Goal: Find specific page/section: Find specific page/section

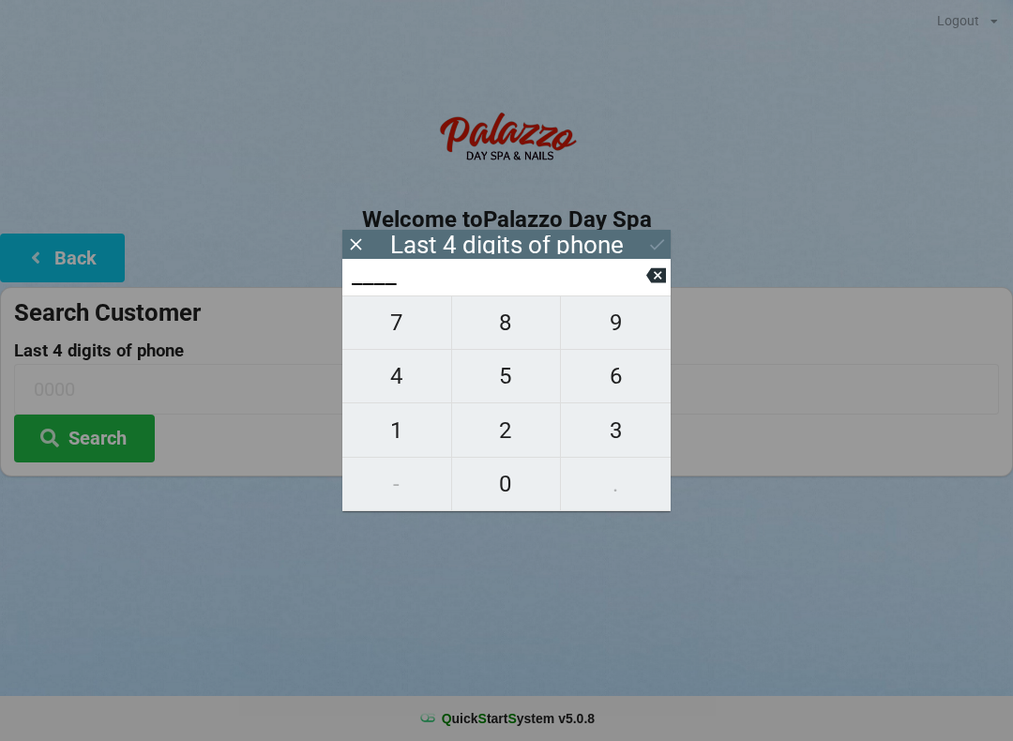
click at [419, 384] on span "4" at bounding box center [396, 375] width 109 height 39
type input "4___"
click at [519, 479] on span "0" at bounding box center [506, 483] width 109 height 39
type input "40__"
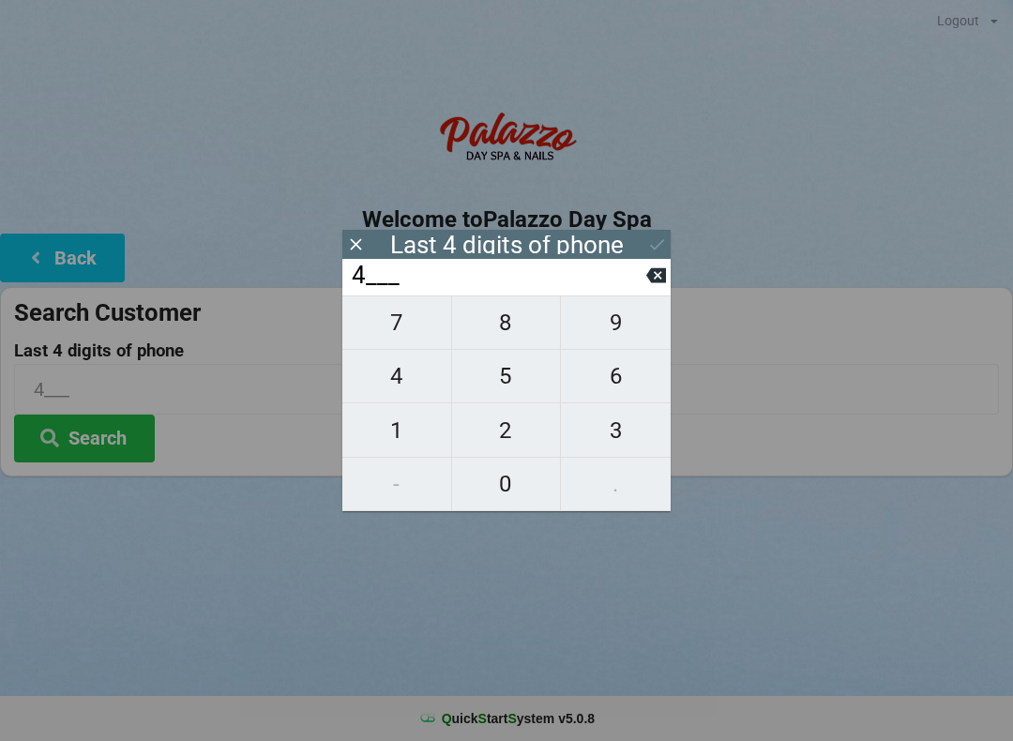
type input "40__"
click at [413, 328] on span "7" at bounding box center [396, 322] width 109 height 39
type input "407_"
click at [508, 428] on span "2" at bounding box center [506, 430] width 109 height 39
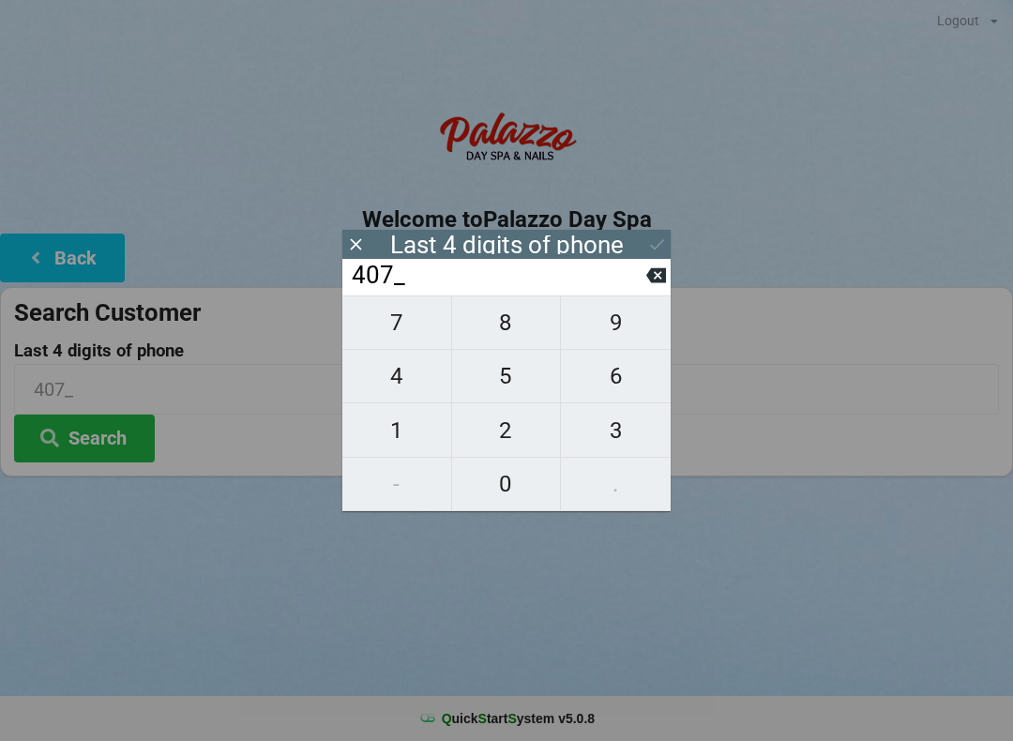
type input "4072"
click at [511, 373] on div "7 8 9 4 5 6 1 2 3 - 0 ." at bounding box center [506, 403] width 328 height 216
click at [659, 278] on icon at bounding box center [656, 275] width 20 height 15
click at [648, 277] on icon at bounding box center [656, 275] width 20 height 20
click at [643, 277] on input "40__" at bounding box center [498, 276] width 296 height 30
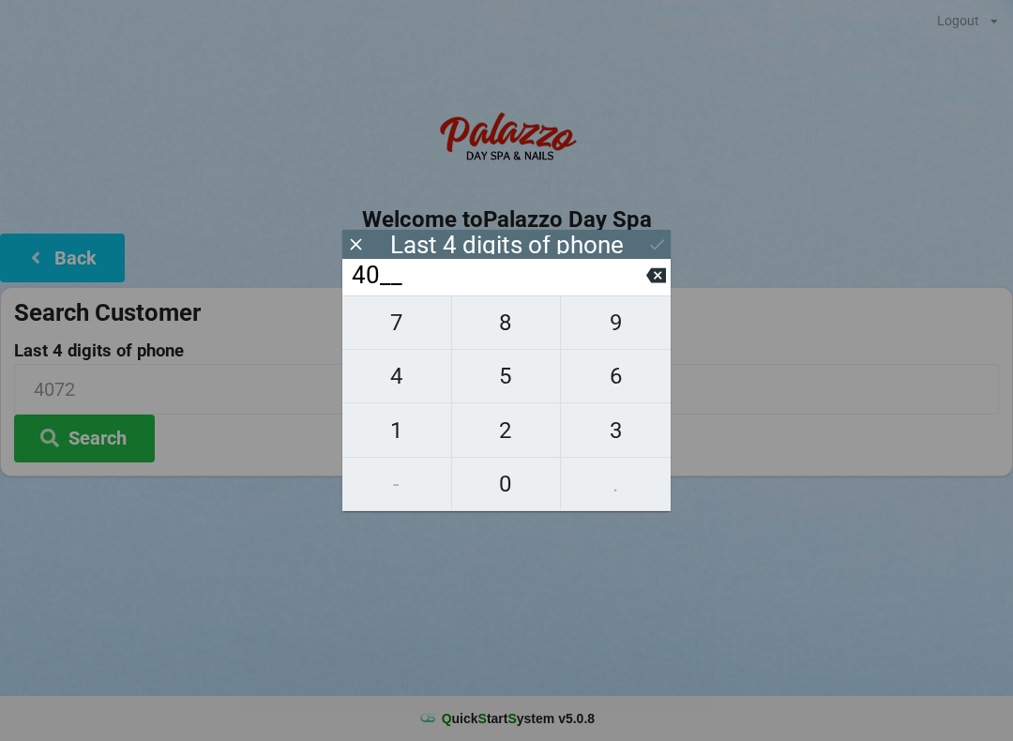
click at [644, 280] on input "40__" at bounding box center [498, 276] width 296 height 30
click at [650, 279] on icon at bounding box center [656, 275] width 20 height 15
click at [652, 279] on icon at bounding box center [656, 275] width 20 height 15
type input "____"
click at [610, 381] on span "6" at bounding box center [616, 375] width 110 height 39
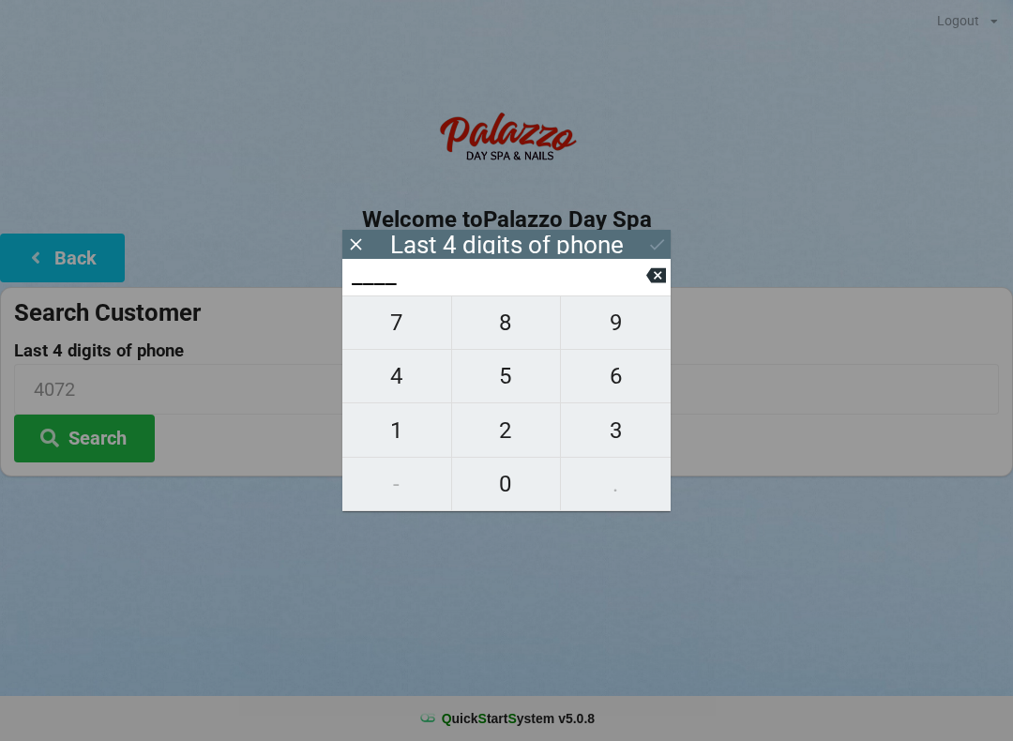
type input "6___"
click at [401, 423] on span "1" at bounding box center [396, 430] width 109 height 39
type input "61__"
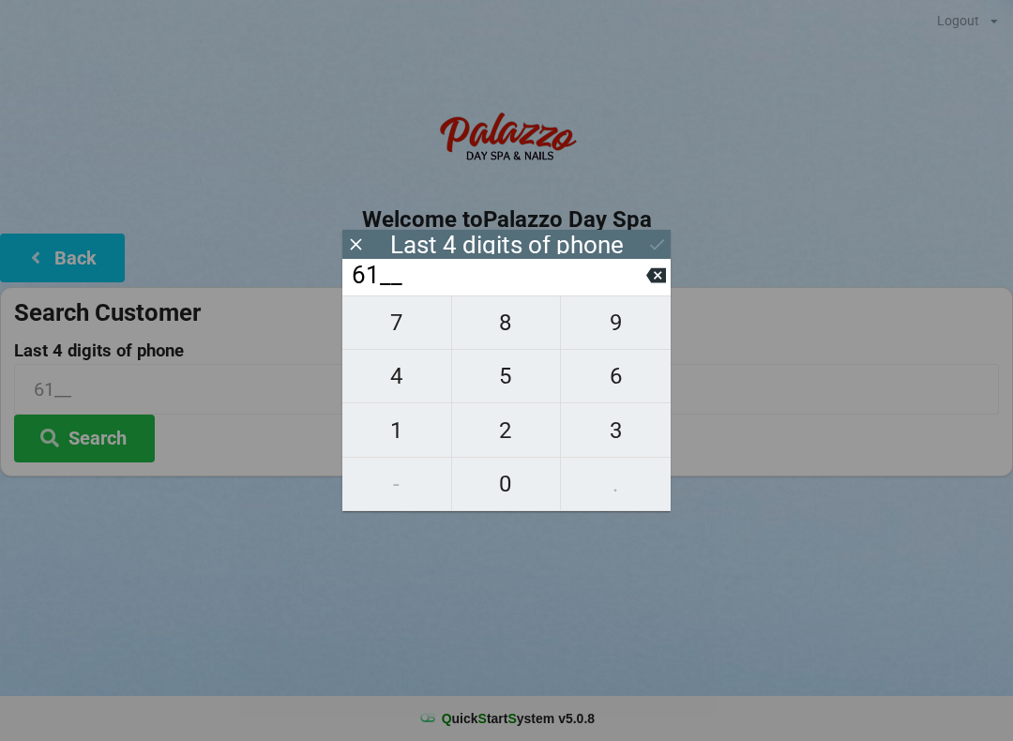
click at [516, 330] on span "8" at bounding box center [506, 322] width 109 height 39
type input "618_"
click at [404, 430] on span "1" at bounding box center [396, 430] width 109 height 39
type input "6181"
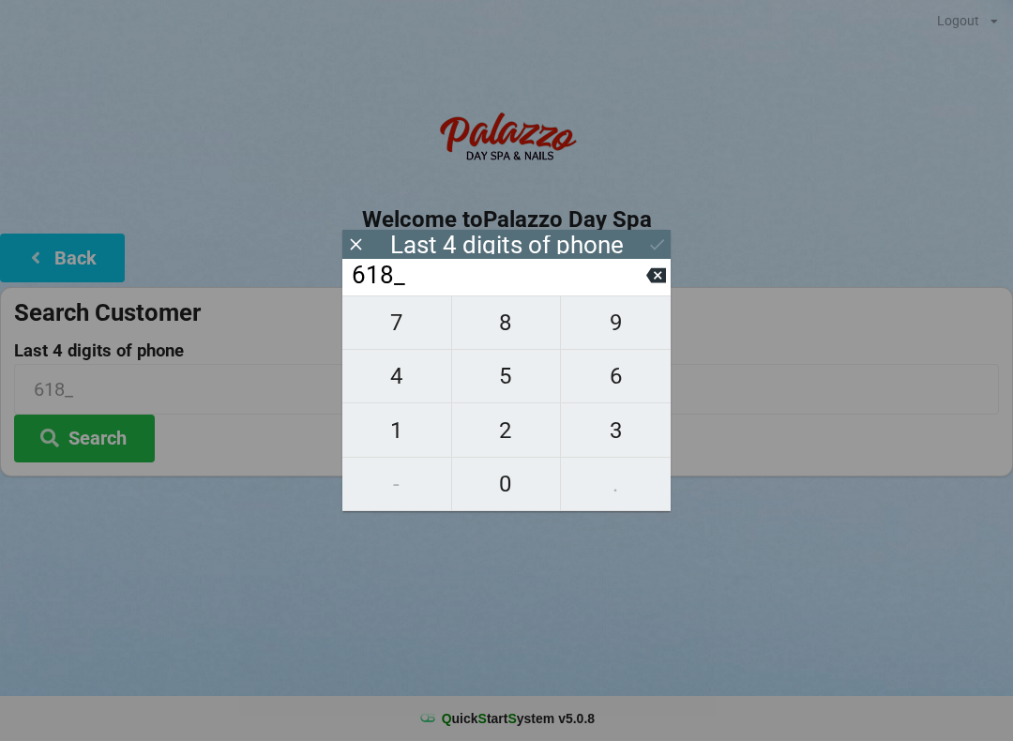
type input "6181"
click at [654, 239] on icon at bounding box center [657, 244] width 20 height 20
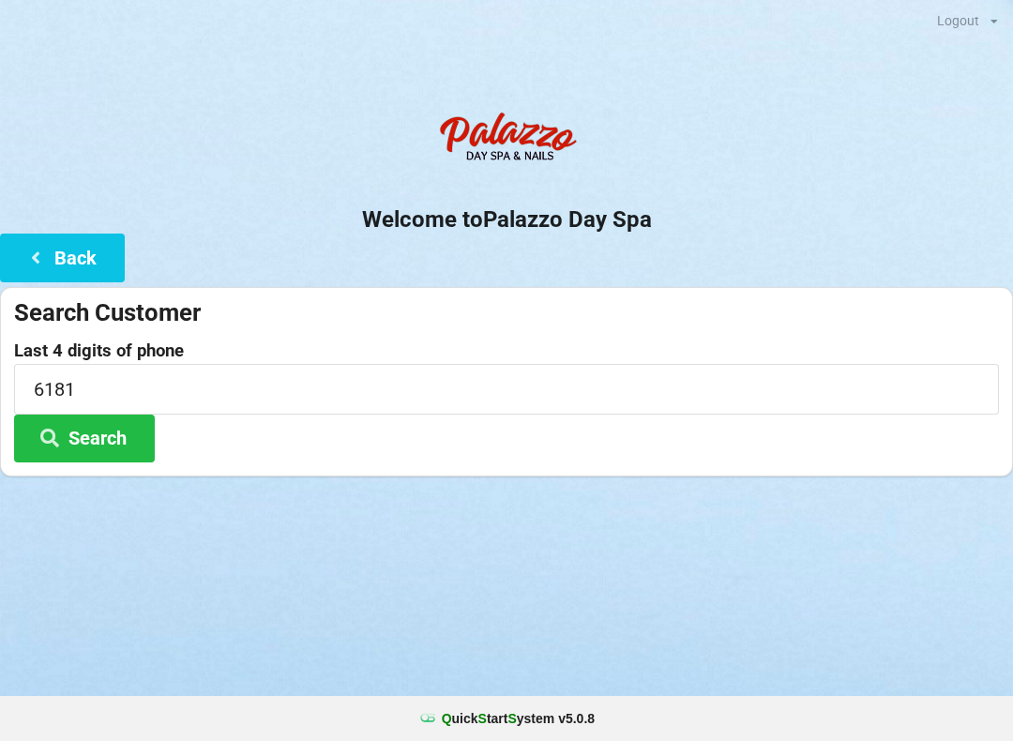
click at [106, 441] on button "Search" at bounding box center [84, 438] width 141 height 48
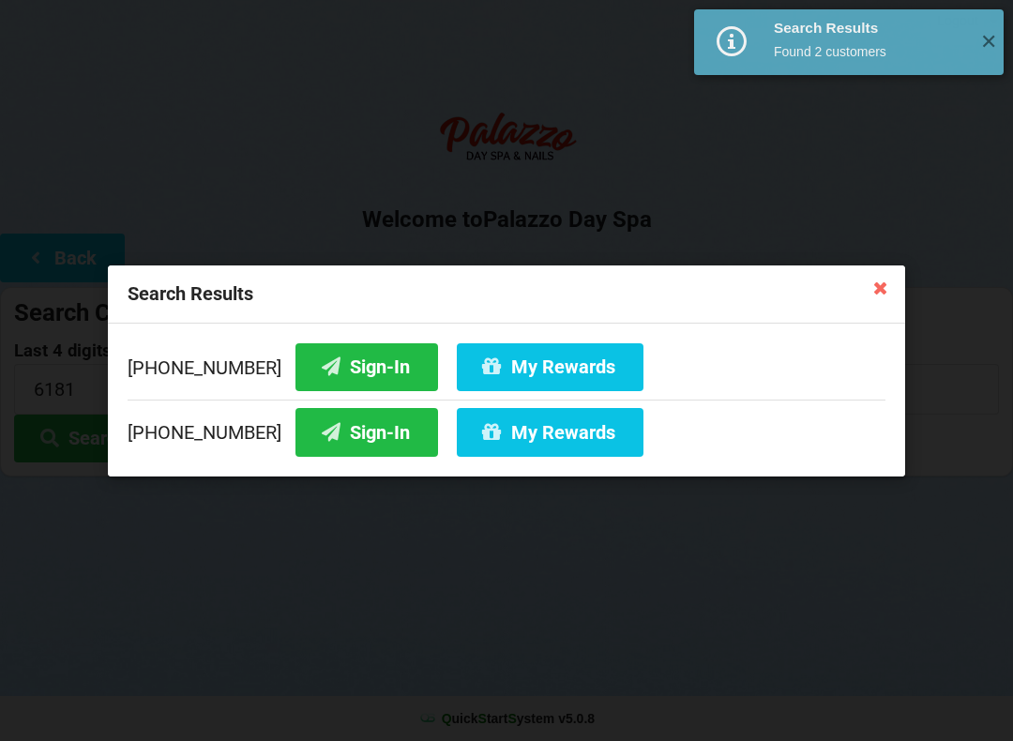
click at [353, 359] on button "Sign-In" at bounding box center [366, 366] width 143 height 48
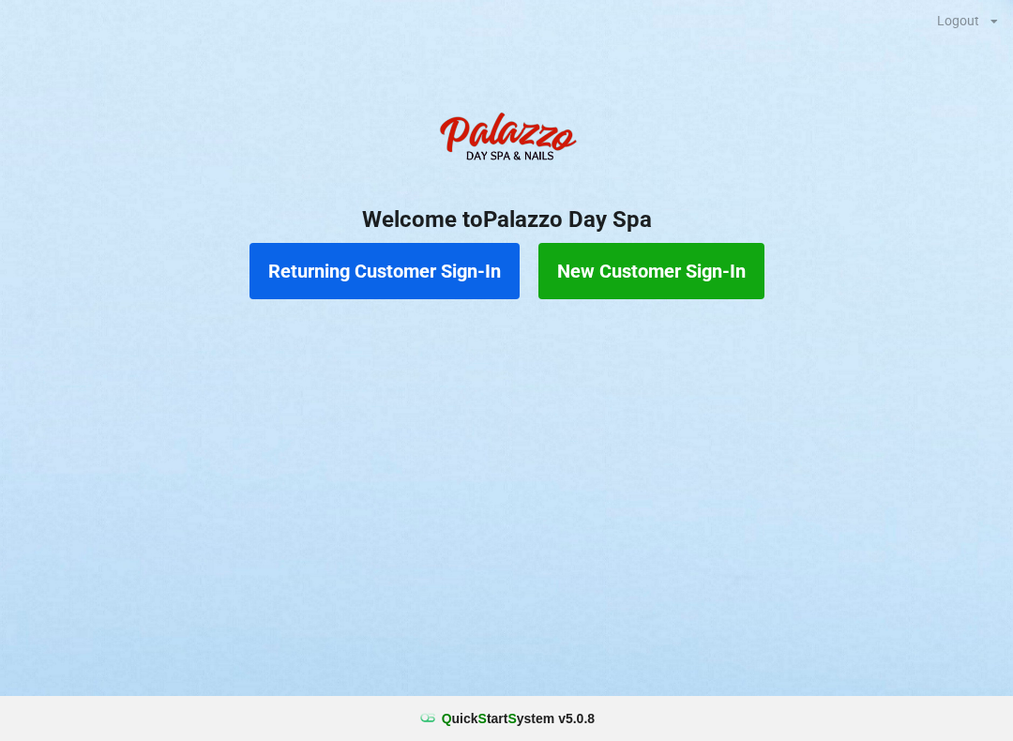
click at [389, 284] on button "Returning Customer Sign-In" at bounding box center [384, 271] width 270 height 56
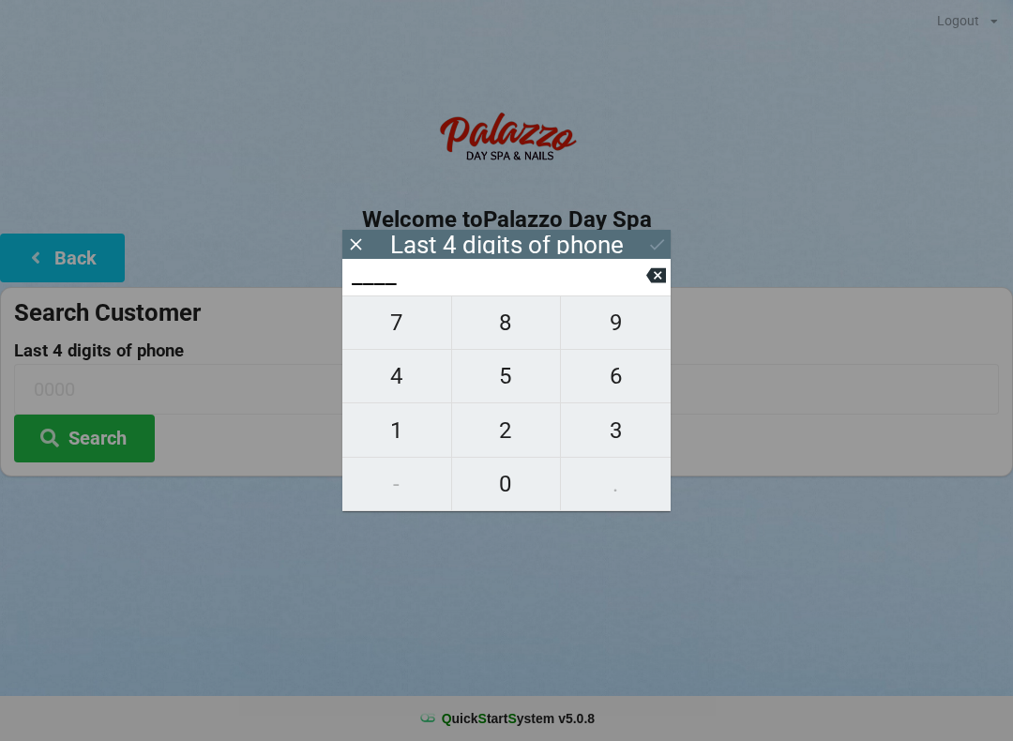
click at [391, 433] on span "1" at bounding box center [396, 430] width 109 height 39
type input "1___"
click at [379, 443] on span "1" at bounding box center [396, 430] width 109 height 39
type input "11__"
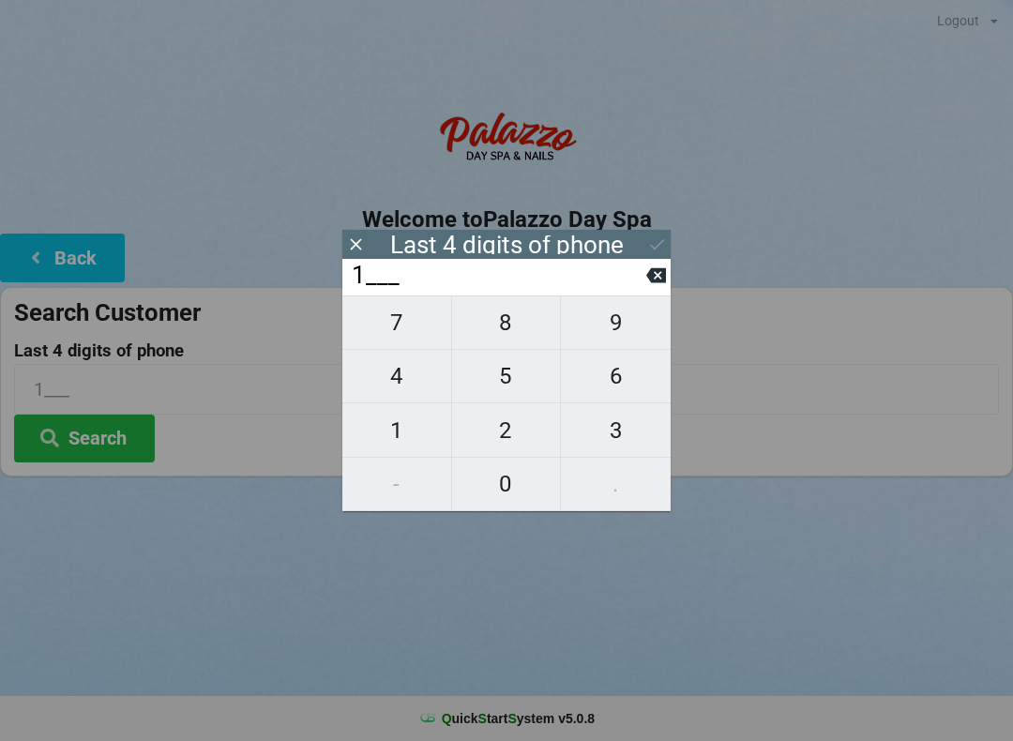
type input "11__"
click at [632, 391] on span "6" at bounding box center [616, 375] width 110 height 39
type input "116_"
click at [496, 381] on span "5" at bounding box center [506, 375] width 109 height 39
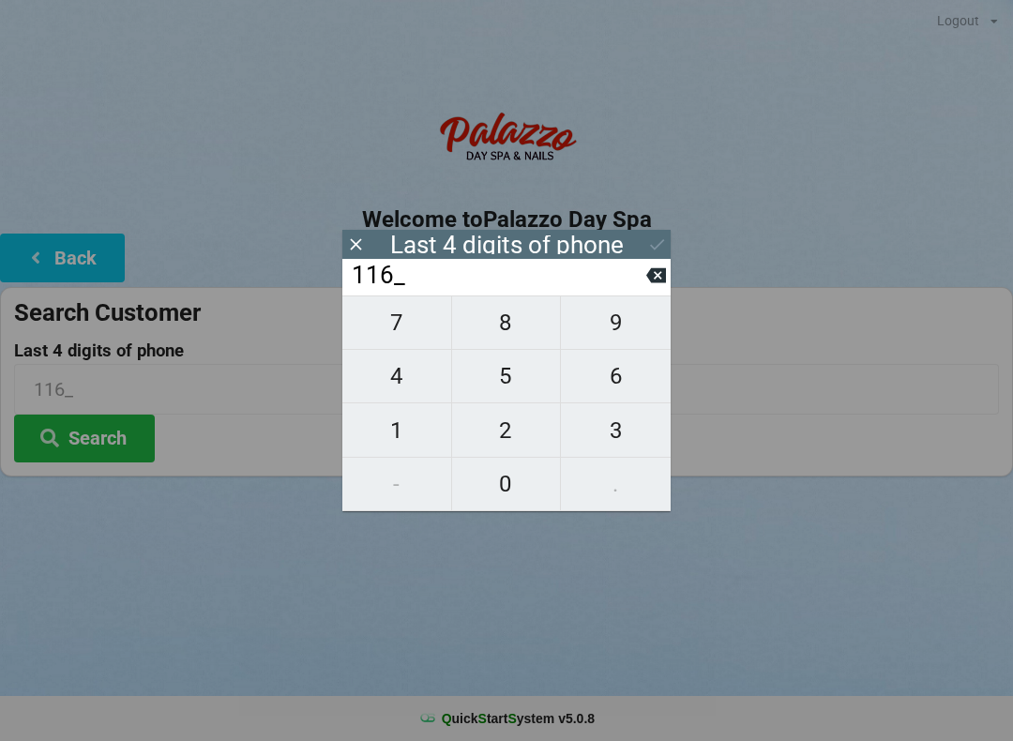
type input "1165"
click at [650, 246] on icon at bounding box center [657, 244] width 20 height 20
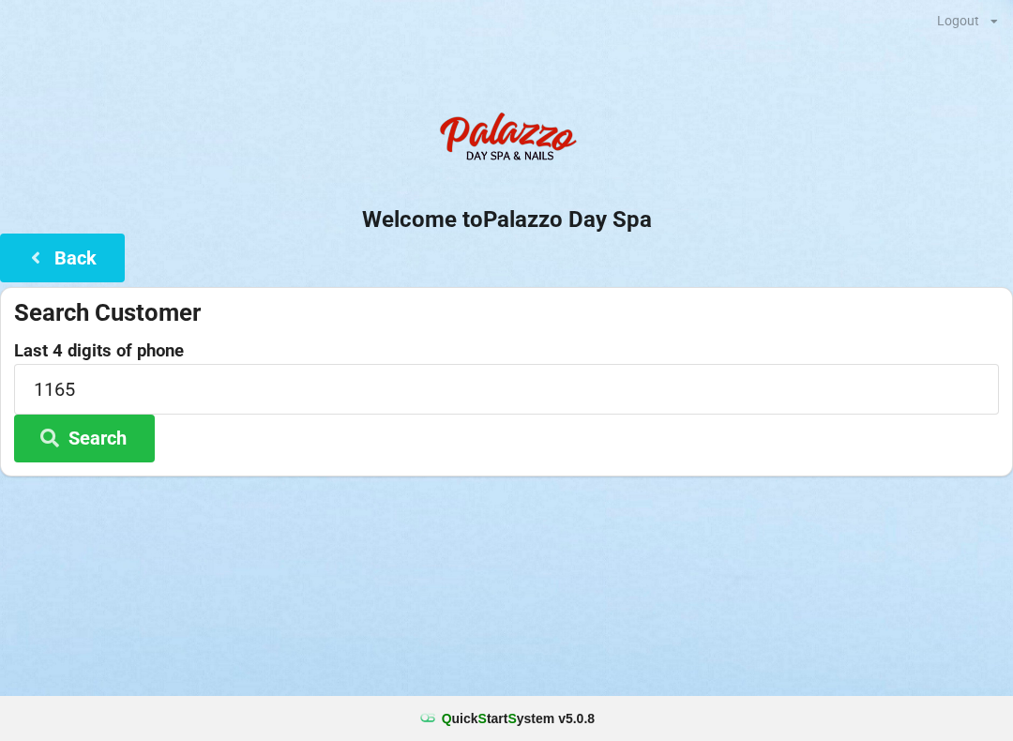
click at [87, 442] on button "Search" at bounding box center [84, 438] width 141 height 48
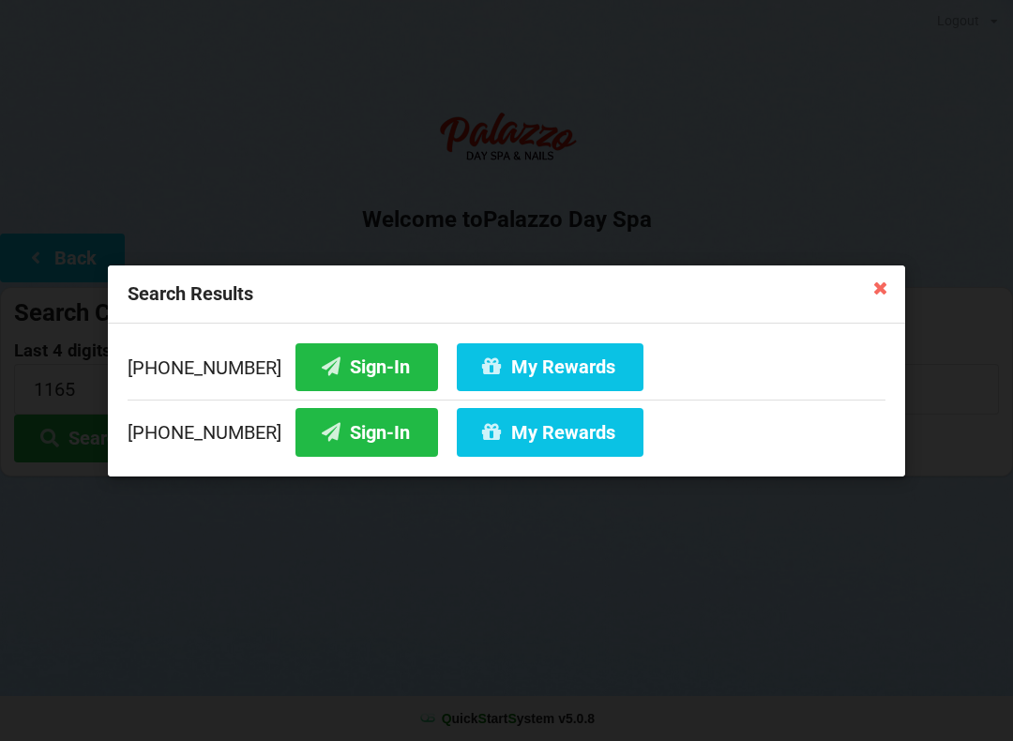
click at [320, 373] on button "Sign-In" at bounding box center [366, 366] width 143 height 48
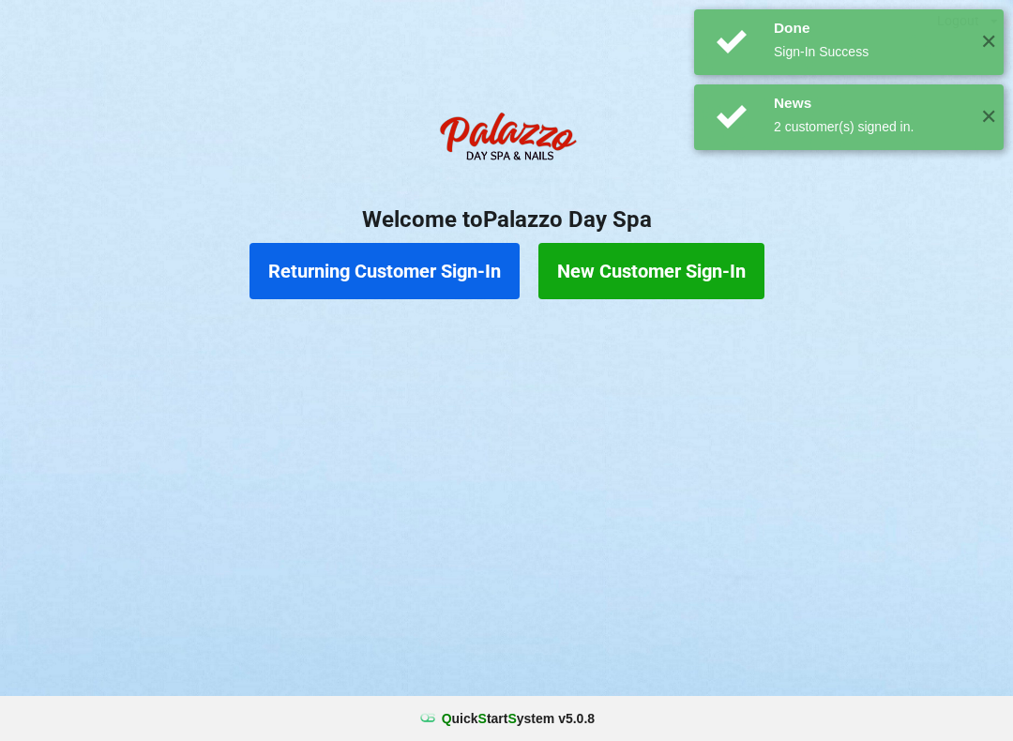
click at [338, 280] on button "Returning Customer Sign-In" at bounding box center [384, 271] width 270 height 56
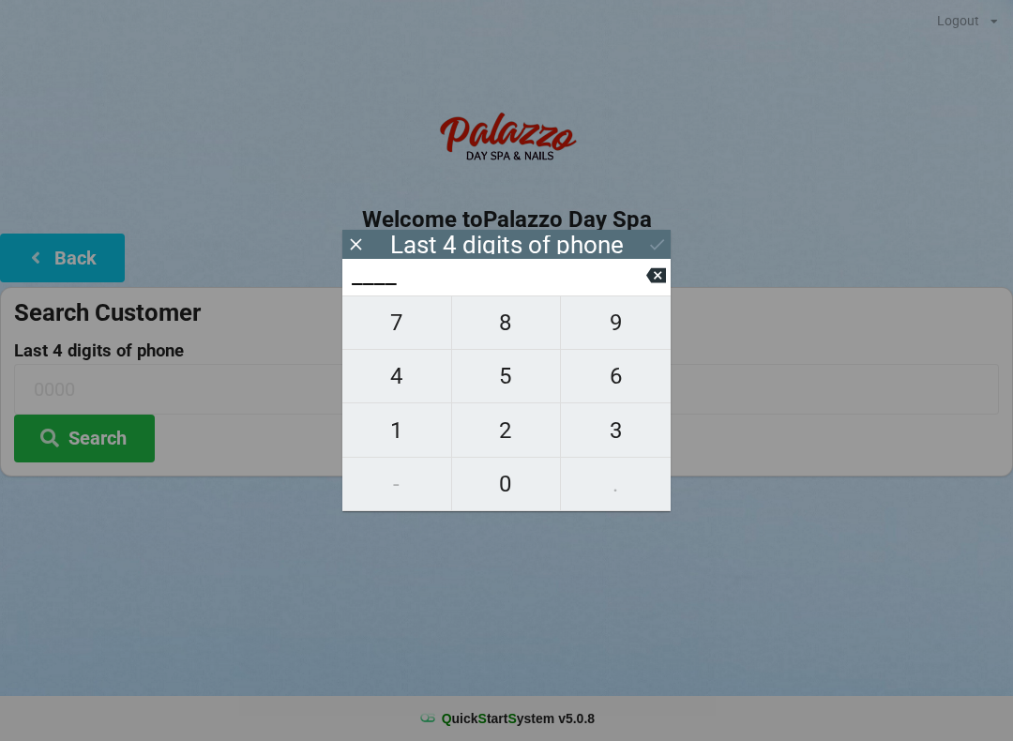
click at [398, 439] on span "1" at bounding box center [396, 430] width 109 height 39
type input "1___"
click at [512, 383] on span "5" at bounding box center [506, 375] width 109 height 39
type input "15__"
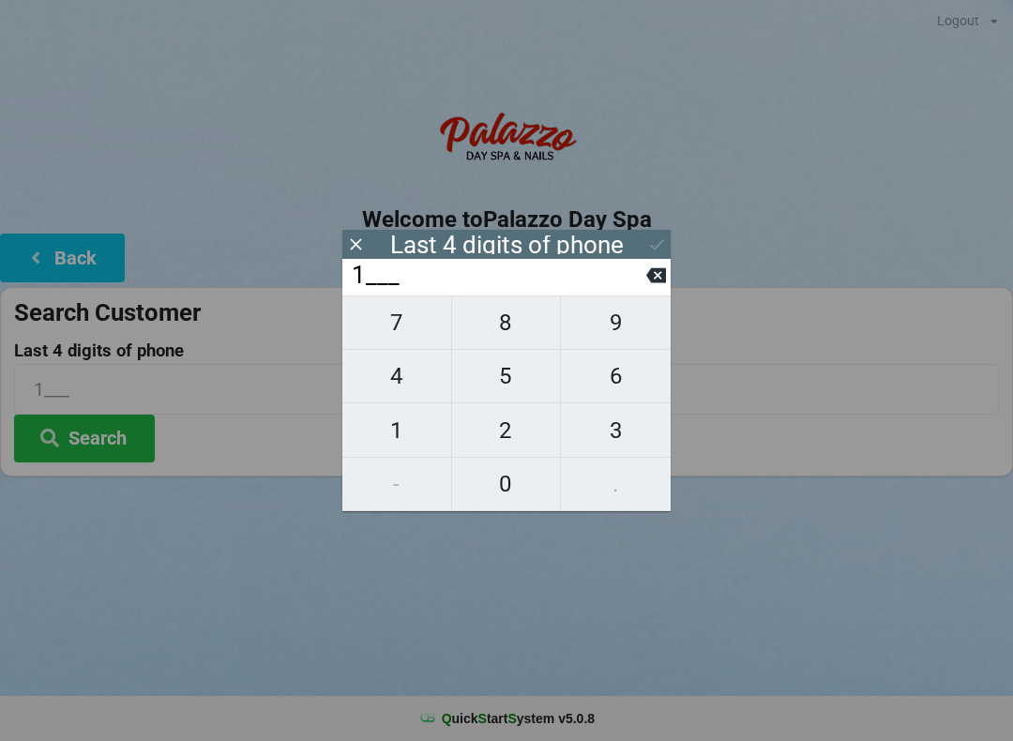
type input "15__"
click at [394, 325] on span "7" at bounding box center [396, 322] width 109 height 39
type input "157_"
click at [505, 381] on span "5" at bounding box center [506, 375] width 109 height 39
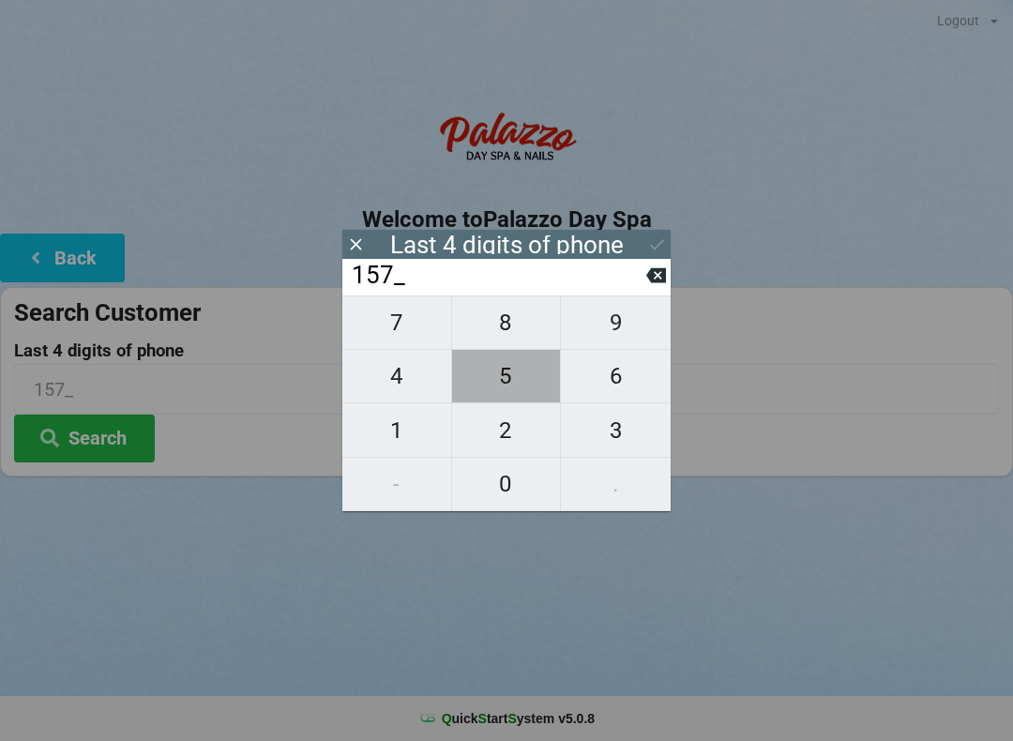
type input "1575"
click at [658, 248] on icon at bounding box center [657, 244] width 20 height 20
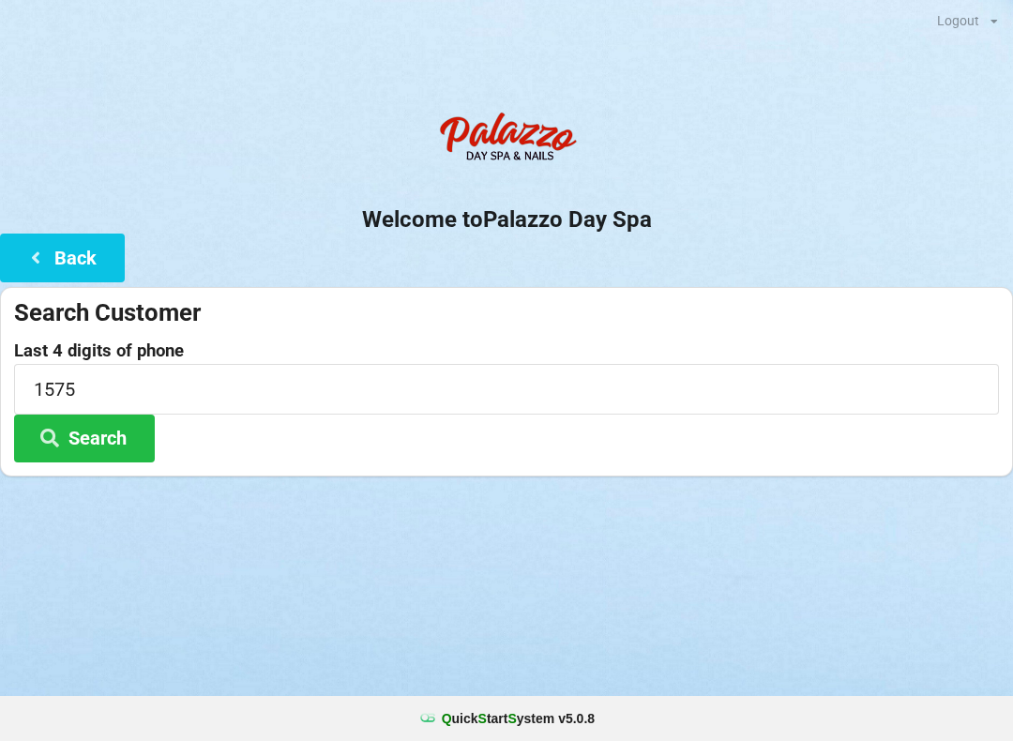
click at [80, 439] on button "Search" at bounding box center [84, 438] width 141 height 48
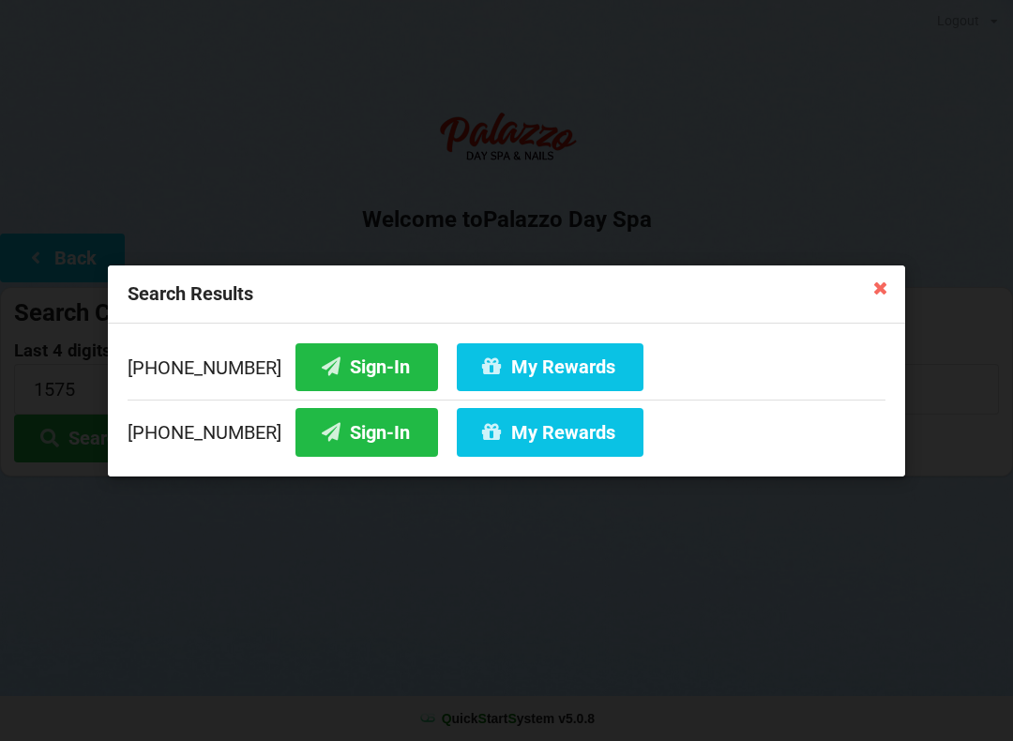
click at [314, 371] on button "Sign-In" at bounding box center [366, 366] width 143 height 48
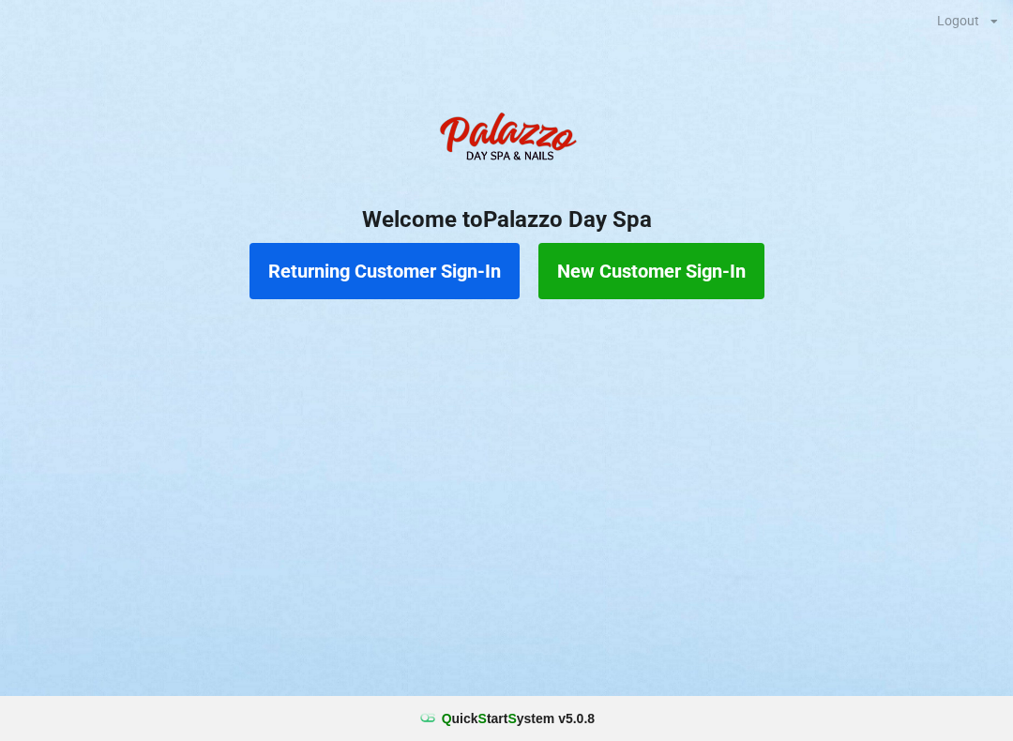
click at [423, 256] on button "Returning Customer Sign-In" at bounding box center [384, 271] width 270 height 56
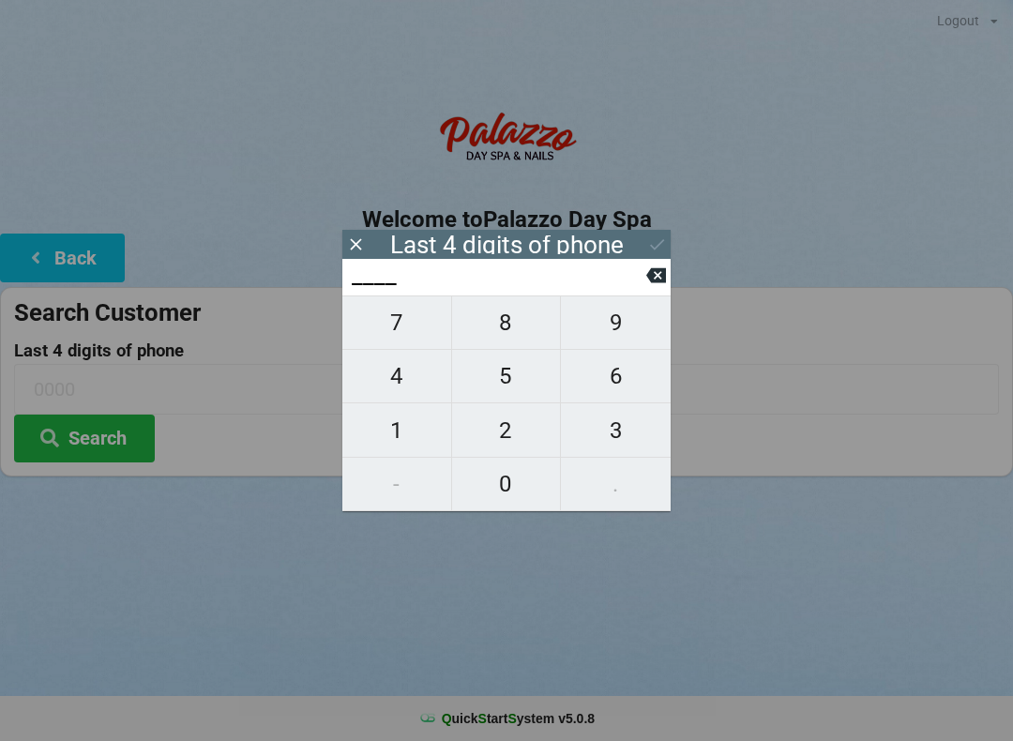
click at [396, 328] on span "7" at bounding box center [396, 322] width 109 height 39
type input "7___"
click at [517, 386] on span "5" at bounding box center [506, 375] width 109 height 39
type input "75__"
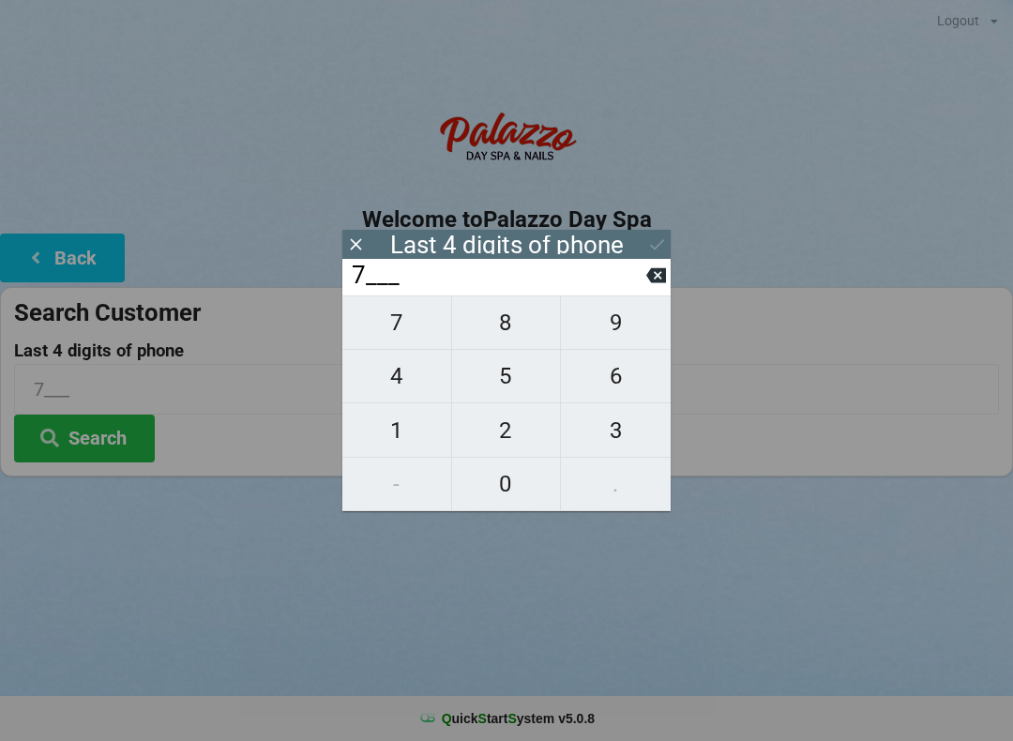
type input "75__"
click at [515, 482] on span "0" at bounding box center [506, 483] width 109 height 39
type input "750_"
click at [395, 429] on span "1" at bounding box center [396, 430] width 109 height 39
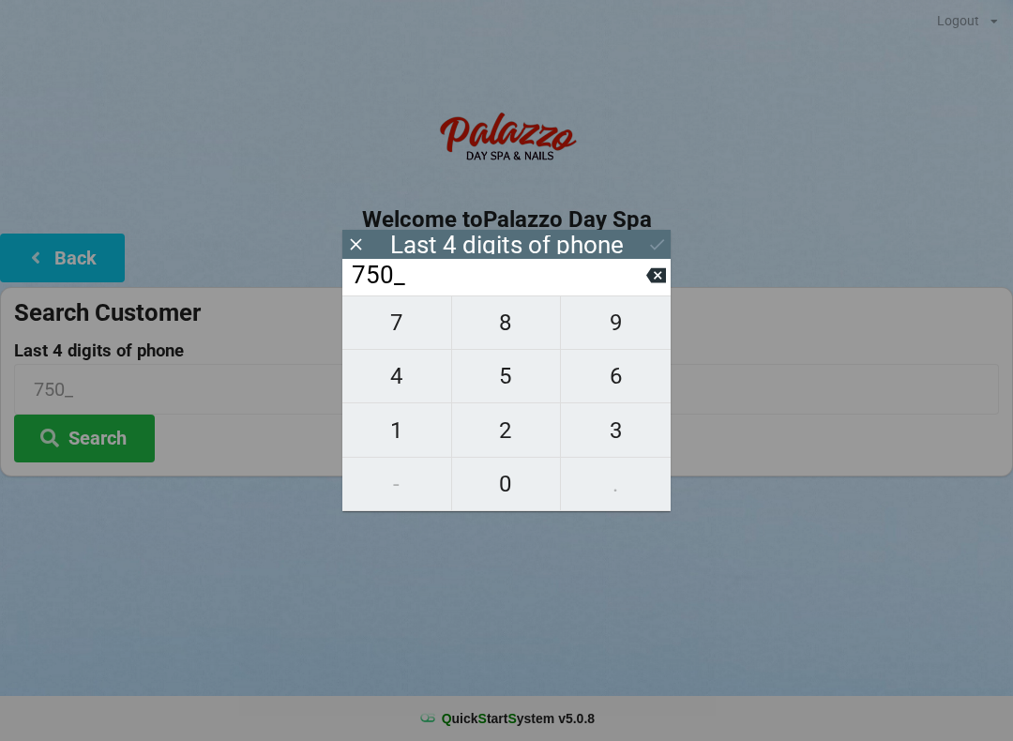
type input "7501"
click at [114, 420] on button "Search" at bounding box center [84, 438] width 141 height 48
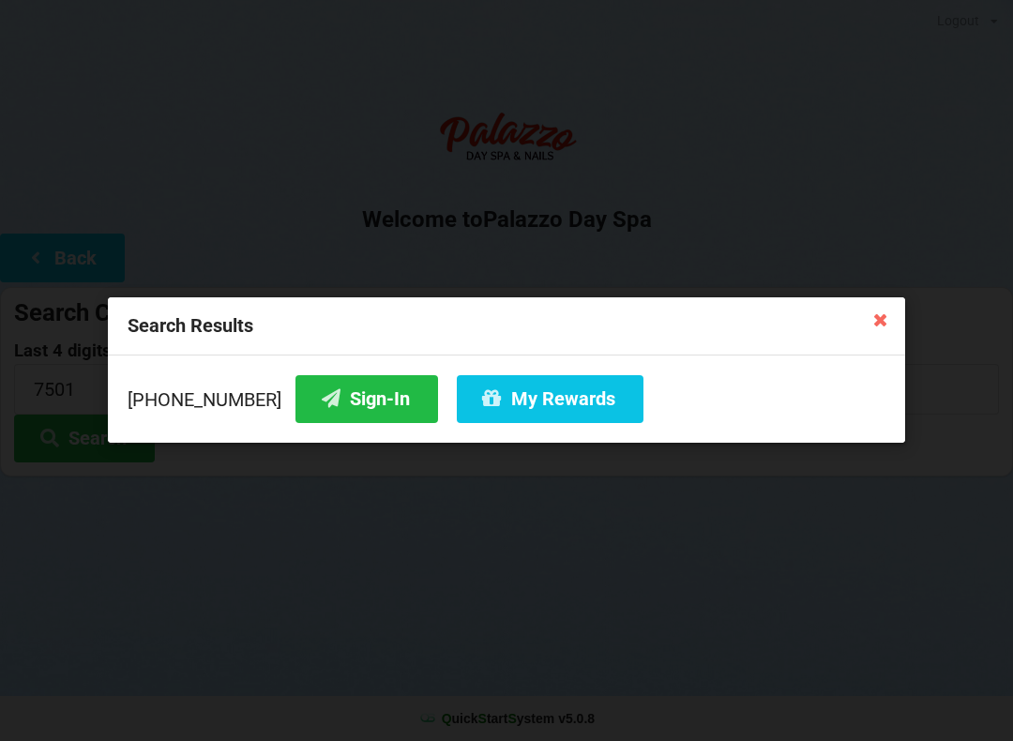
click at [488, 400] on button "My Rewards" at bounding box center [550, 399] width 187 height 48
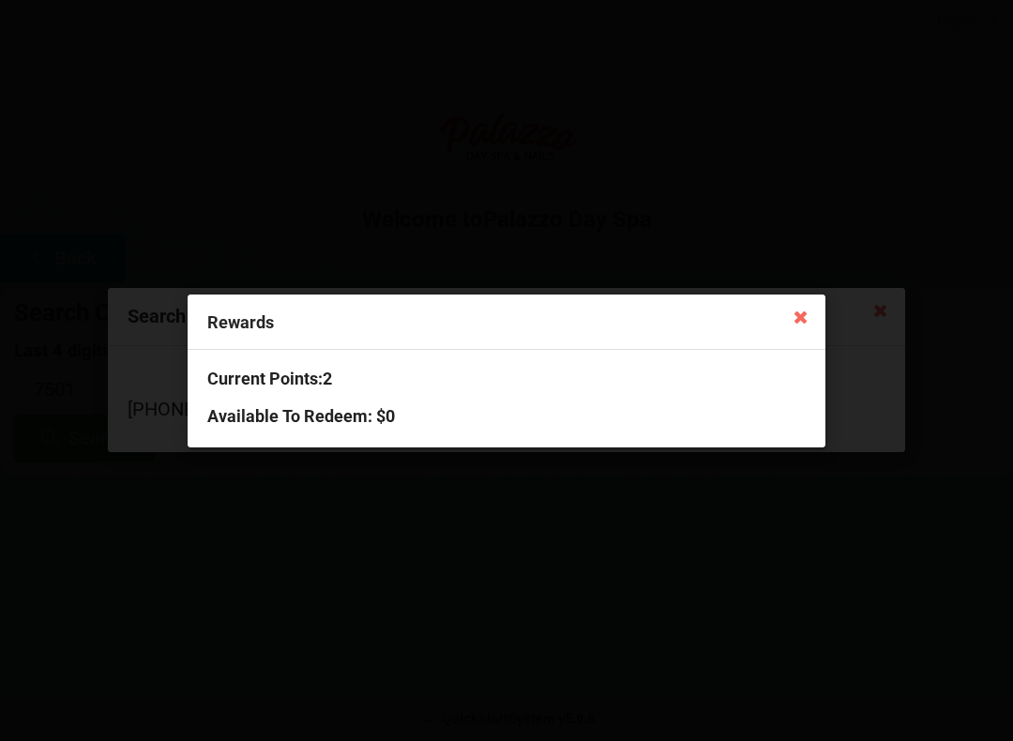
click at [137, 190] on div "Rewards Current Points: 2 Available To Redeem : $0" at bounding box center [506, 370] width 1013 height 741
click at [788, 303] on icon at bounding box center [801, 316] width 30 height 30
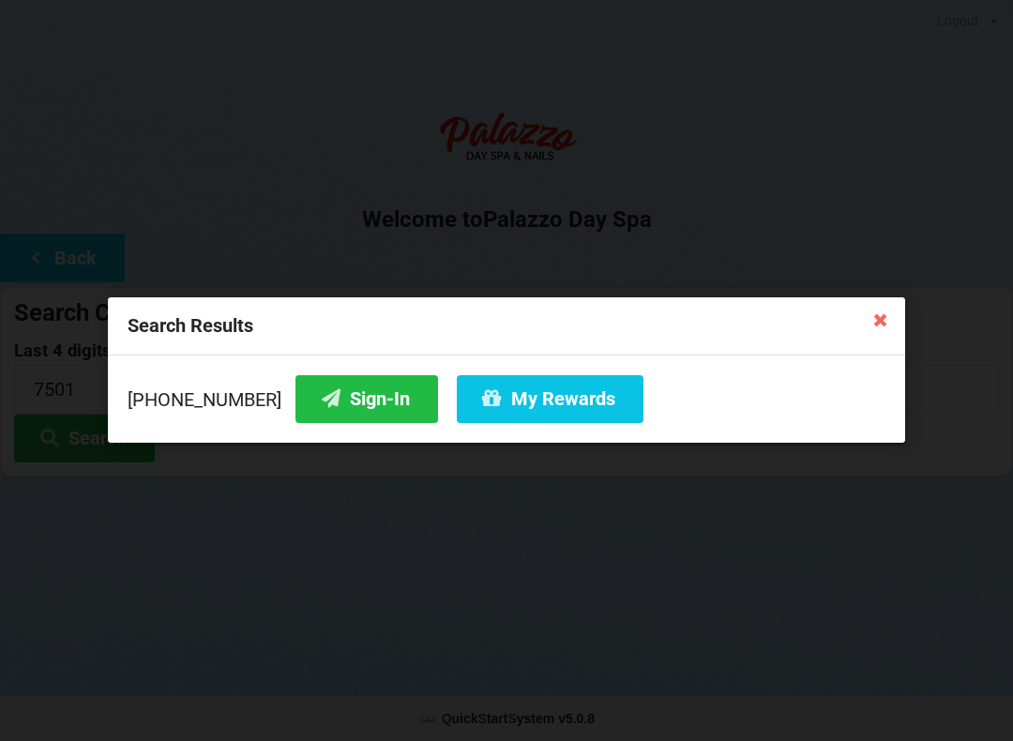
click at [879, 313] on icon at bounding box center [880, 319] width 30 height 30
